Goal: Task Accomplishment & Management: Use online tool/utility

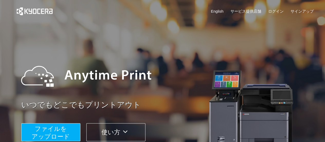
scroll to position [51, 0]
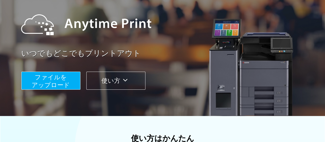
click at [74, 83] on button "ファイルを ​​アップロード" at bounding box center [50, 80] width 59 height 18
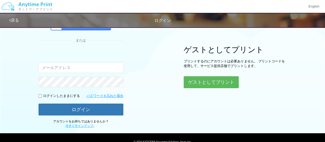
click at [91, 66] on input "email" at bounding box center [81, 67] width 85 height 10
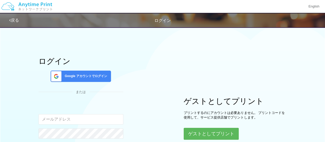
click at [82, 74] on span "Google アカウントでログイン" at bounding box center [85, 76] width 44 height 4
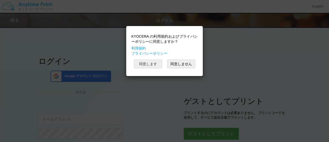
click at [139, 65] on button "同意します" at bounding box center [148, 63] width 28 height 9
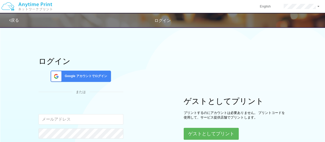
click at [90, 76] on span "Google アカウントでログイン" at bounding box center [85, 76] width 44 height 4
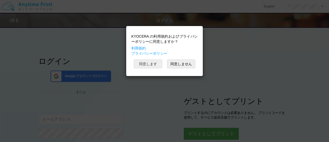
click at [141, 65] on button "同意します" at bounding box center [148, 63] width 28 height 9
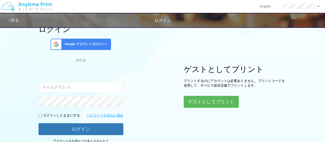
scroll to position [74, 0]
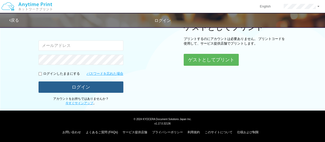
click at [90, 88] on button "ログイン" at bounding box center [81, 86] width 85 height 11
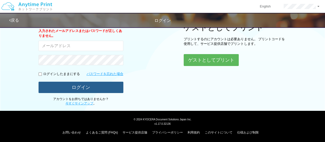
scroll to position [48, 0]
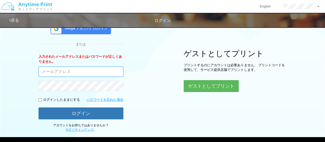
click at [87, 69] on input "email" at bounding box center [81, 71] width 85 height 10
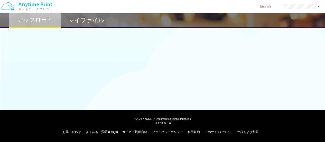
scroll to position [48, 0]
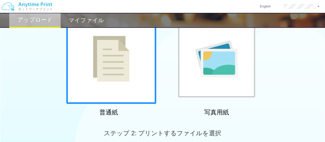
click at [39, 91] on div "普通紙 写真用紙" at bounding box center [162, 66] width 325 height 104
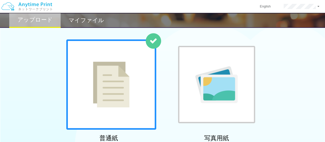
click at [99, 98] on img at bounding box center [111, 84] width 37 height 46
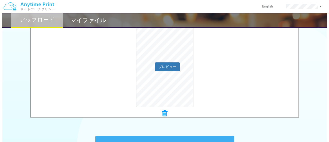
scroll to position [202, 0]
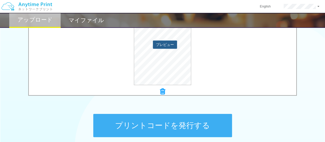
click at [165, 46] on button "プレビュー" at bounding box center [165, 44] width 24 height 8
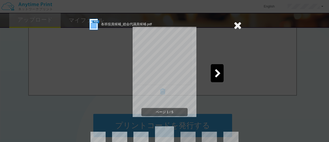
click at [211, 72] on div at bounding box center [217, 73] width 13 height 18
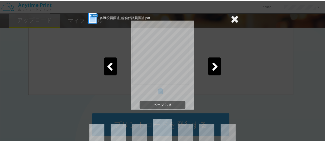
scroll to position [0, 0]
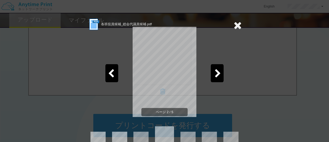
click at [234, 24] on icon at bounding box center [238, 25] width 8 height 10
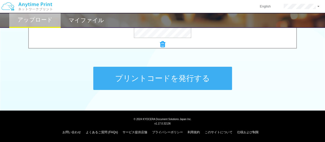
scroll to position [249, 0]
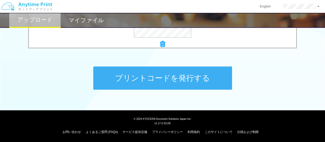
click at [179, 78] on button "プリントコードを発行する" at bounding box center [162, 77] width 139 height 23
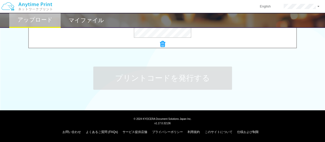
scroll to position [0, 0]
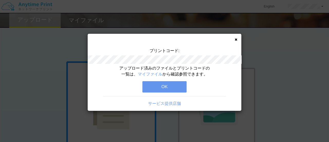
click at [151, 85] on button "OK" at bounding box center [164, 86] width 44 height 11
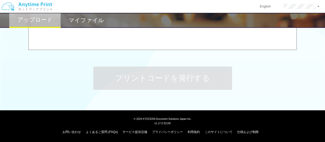
scroll to position [146, 0]
